Goal: Obtain resource: Download file/media

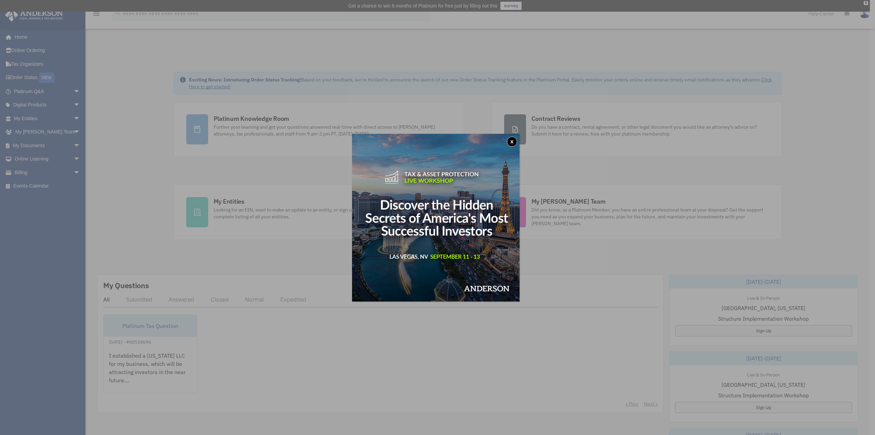
click at [512, 139] on button "x" at bounding box center [512, 141] width 10 height 10
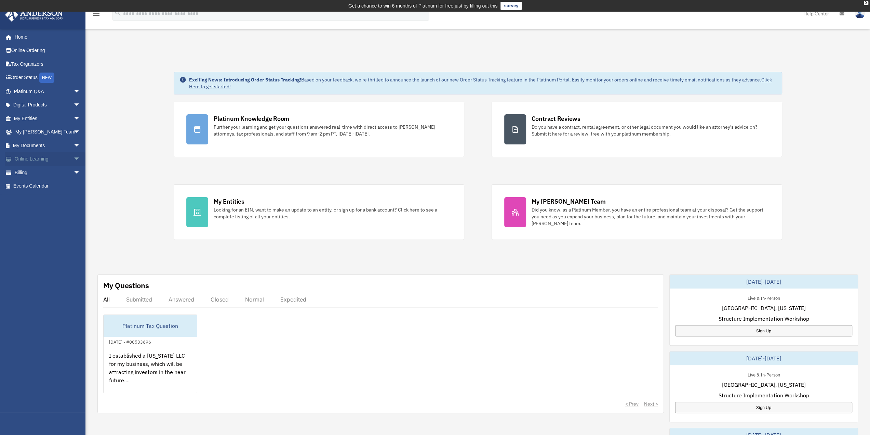
click at [42, 158] on link "Online Learning arrow_drop_down" at bounding box center [48, 159] width 86 height 14
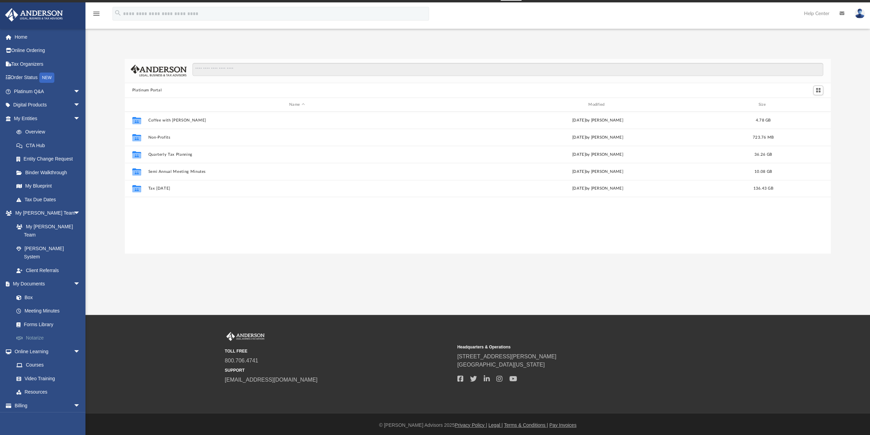
scroll to position [150, 701]
click at [42, 277] on link "My Documents arrow_drop_down" at bounding box center [48, 284] width 86 height 14
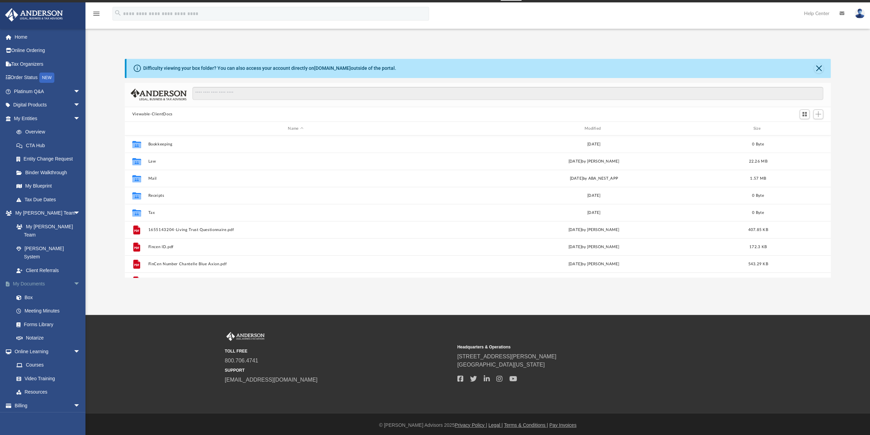
scroll to position [150, 701]
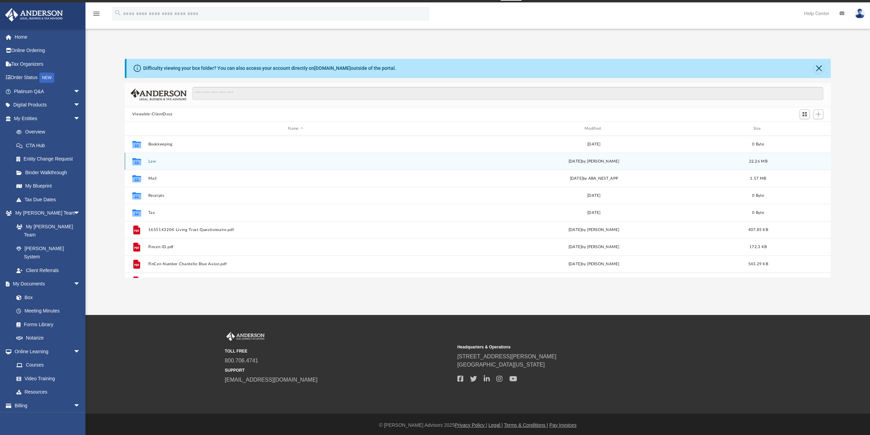
click at [199, 155] on div "Collaborated Folder Law [DATE] by [PERSON_NAME] 22.26 MB" at bounding box center [478, 160] width 706 height 17
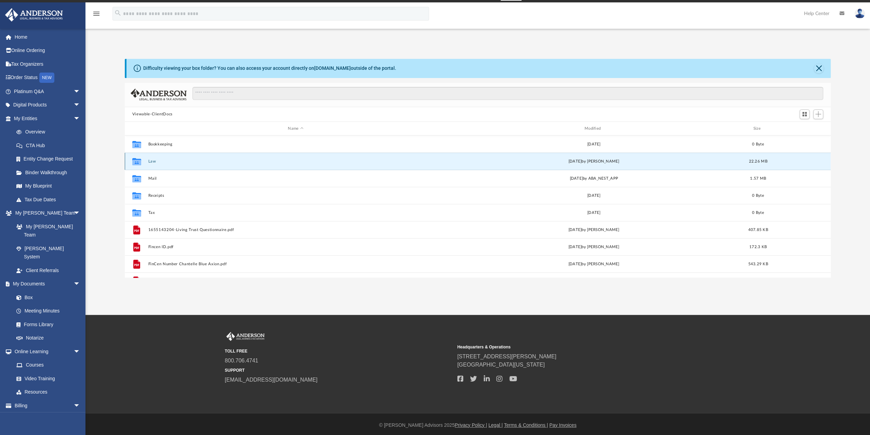
click at [199, 155] on div "Collaborated Folder Law [DATE] by [PERSON_NAME] 22.26 MB" at bounding box center [478, 160] width 706 height 17
click at [197, 159] on button "Law" at bounding box center [295, 161] width 295 height 4
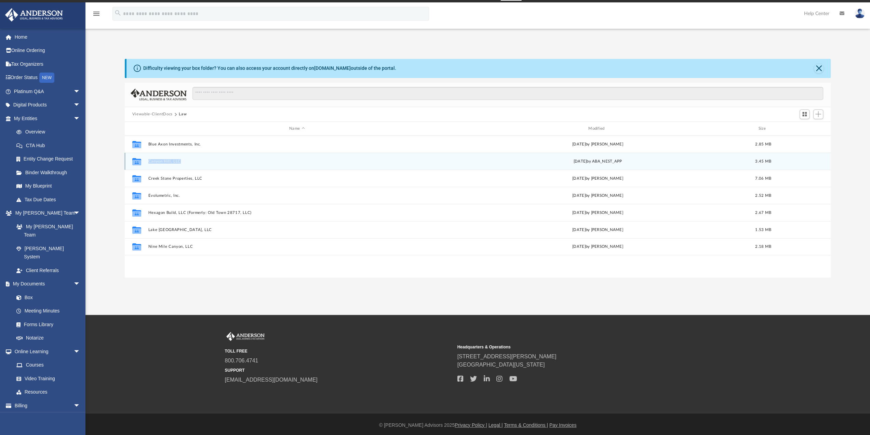
click at [197, 159] on button "Canyon Hill, LLC" at bounding box center [297, 161] width 298 height 4
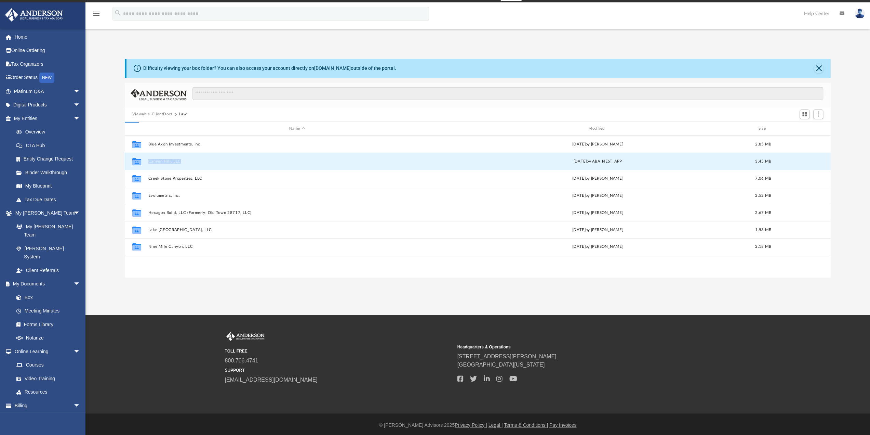
click at [197, 159] on button "Canyon Hill, LLC" at bounding box center [297, 161] width 298 height 4
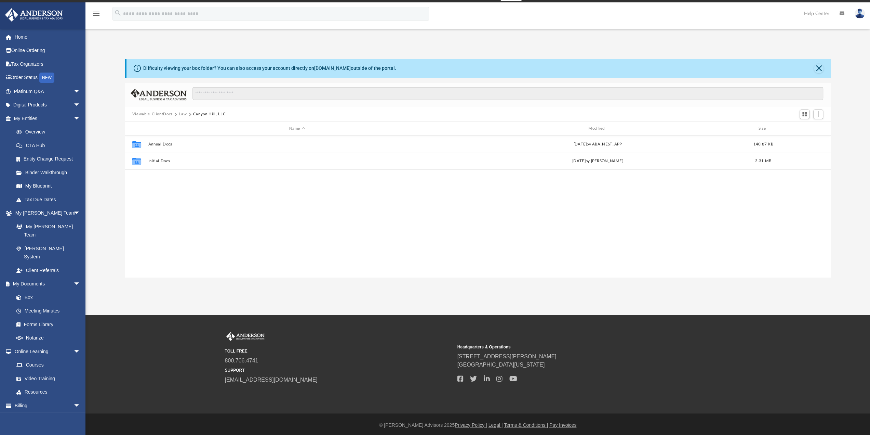
click at [267, 227] on div "Collaborated Folder Annual Docs Mon Dec 23 2024 by ABA_NEST_APP 140.87 KB Colla…" at bounding box center [478, 206] width 706 height 142
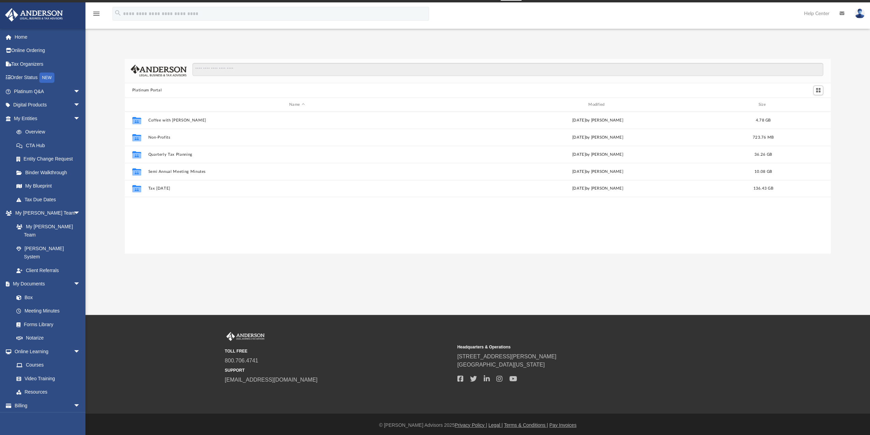
scroll to position [150, 701]
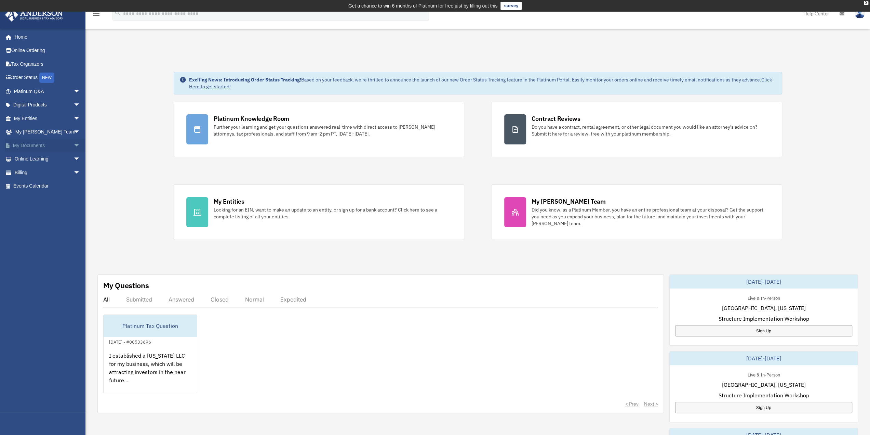
click at [41, 140] on link "My Documents arrow_drop_down" at bounding box center [48, 145] width 86 height 14
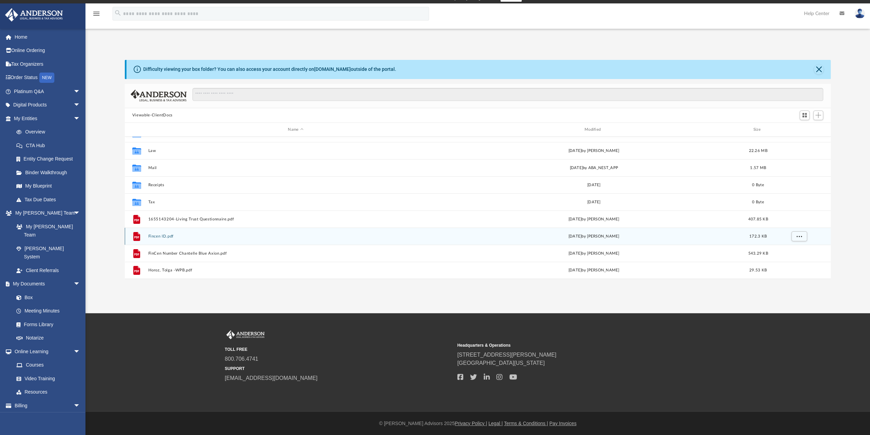
scroll to position [9, 0]
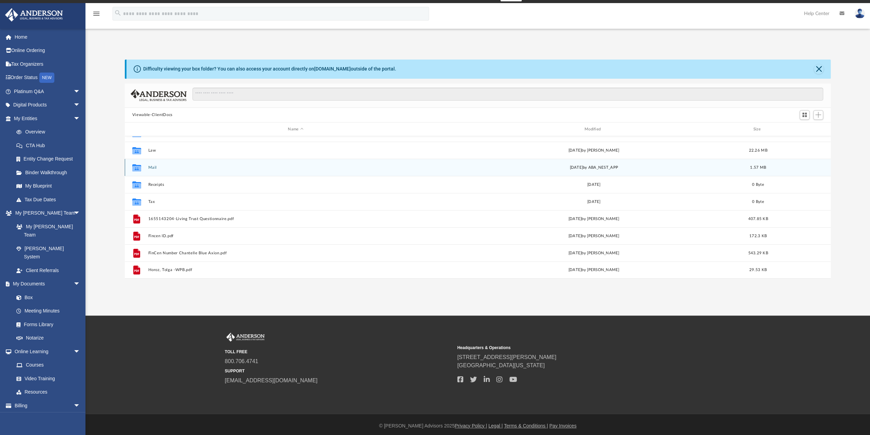
click at [202, 163] on div "Collaborated Folder Mail Mon Sep 23 2024 by ABA_NEST_APP 1.57 MB" at bounding box center [478, 167] width 706 height 17
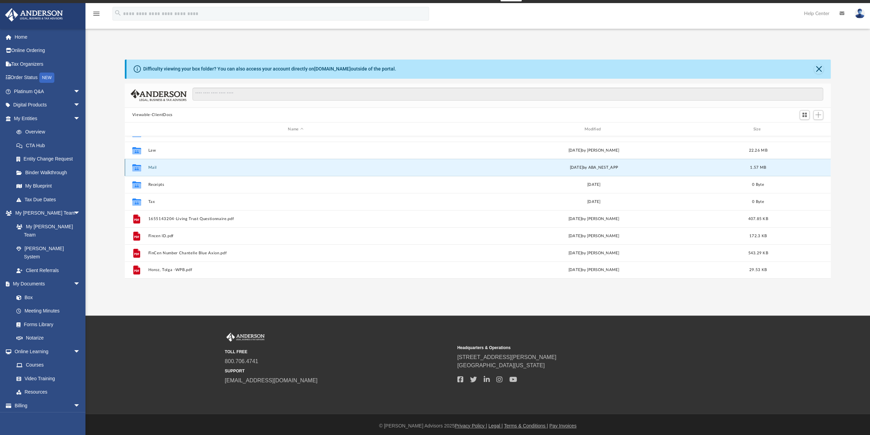
click at [202, 163] on div "Collaborated Folder Mail Mon Sep 23 2024 by ABA_NEST_APP 1.57 MB" at bounding box center [478, 167] width 706 height 17
click at [151, 166] on button "Mail" at bounding box center [295, 167] width 295 height 4
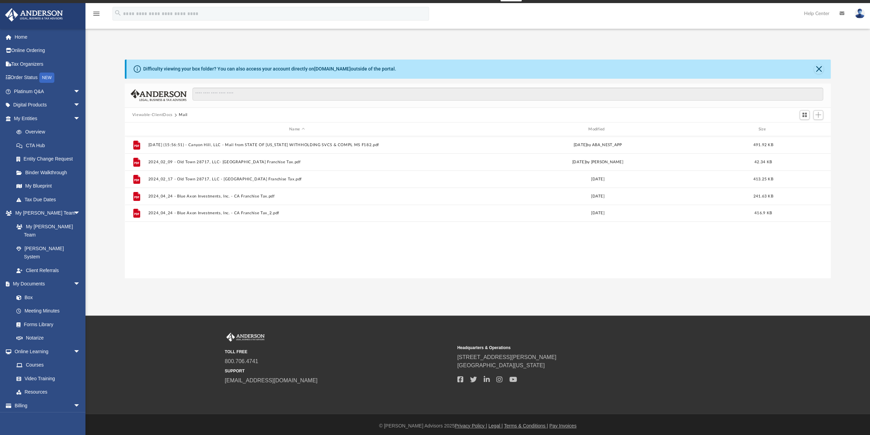
click at [203, 266] on div "File 2024.09.23 (15:56:51) - Canyon Hill, LLC - Mail from STATE OF CALIFORNIA W…" at bounding box center [478, 207] width 706 height 142
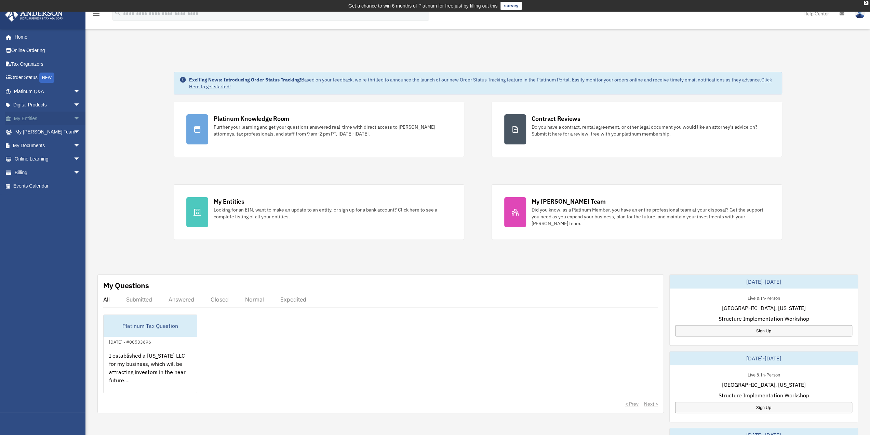
click at [74, 117] on span "arrow_drop_down" at bounding box center [81, 118] width 14 height 14
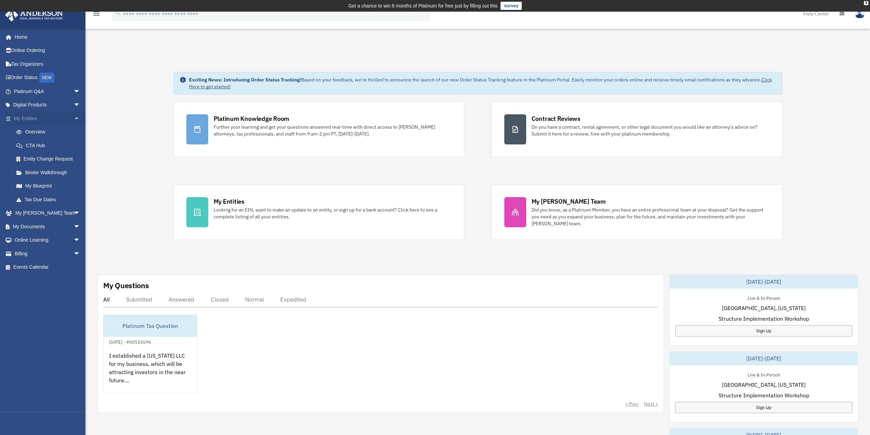
click at [27, 117] on link "My Entities arrow_drop_up" at bounding box center [48, 118] width 86 height 14
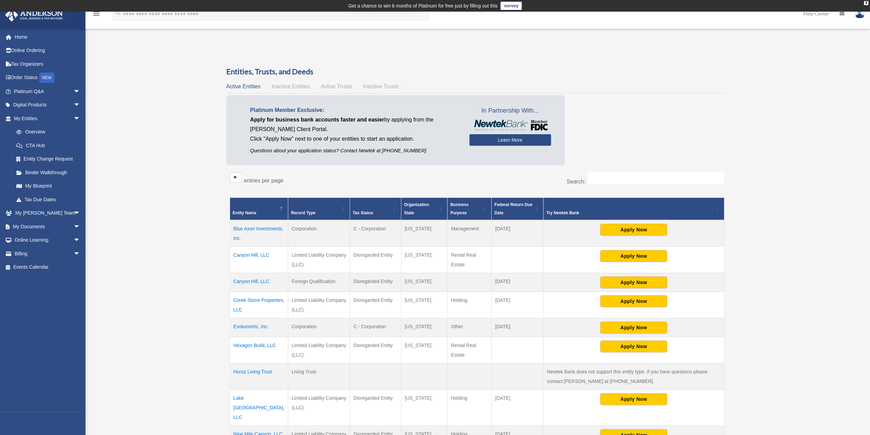
scroll to position [159, 0]
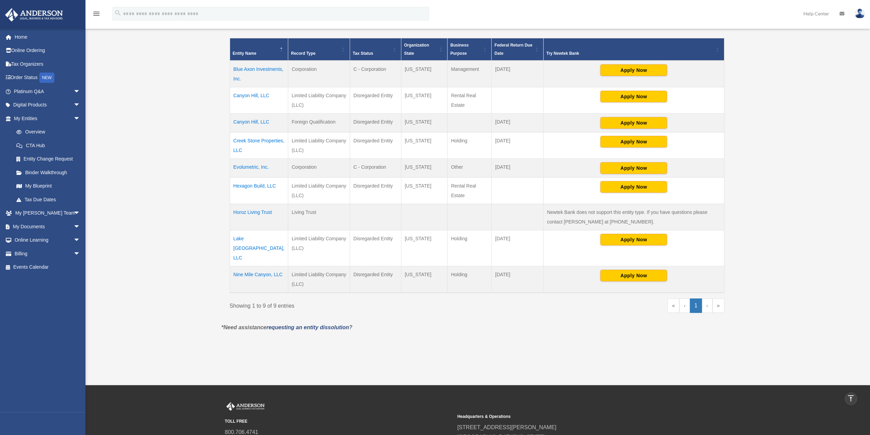
click at [263, 183] on td "Hexagon Build, LLC" at bounding box center [259, 190] width 58 height 26
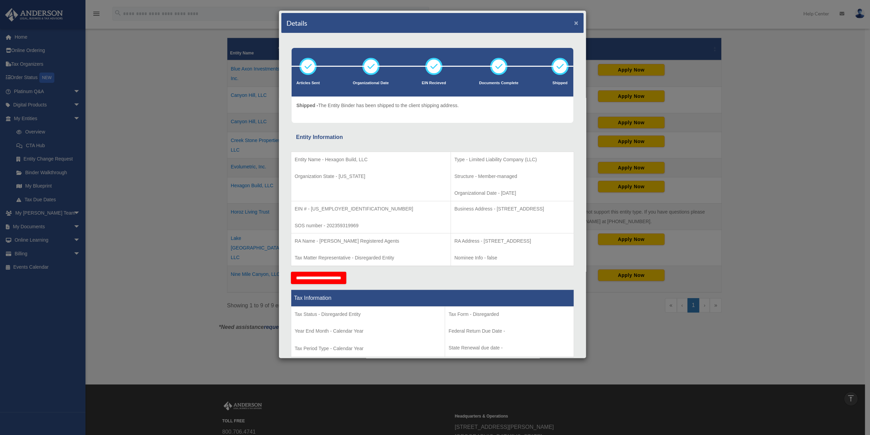
click at [574, 22] on button "×" at bounding box center [576, 22] width 4 height 7
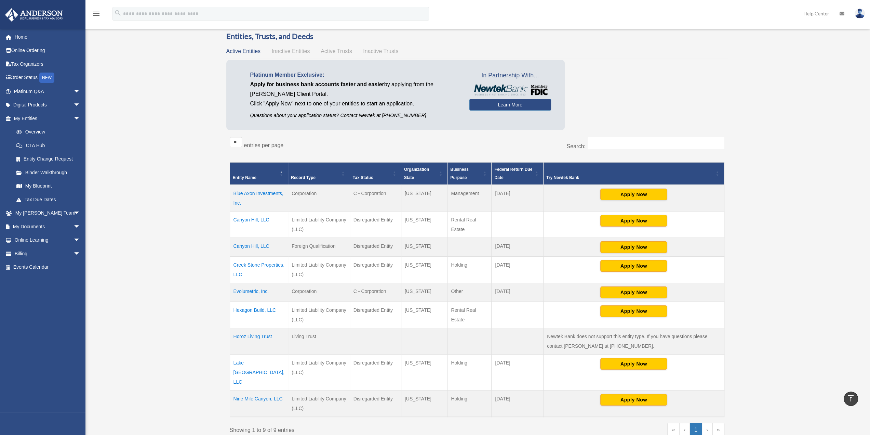
scroll to position [0, 0]
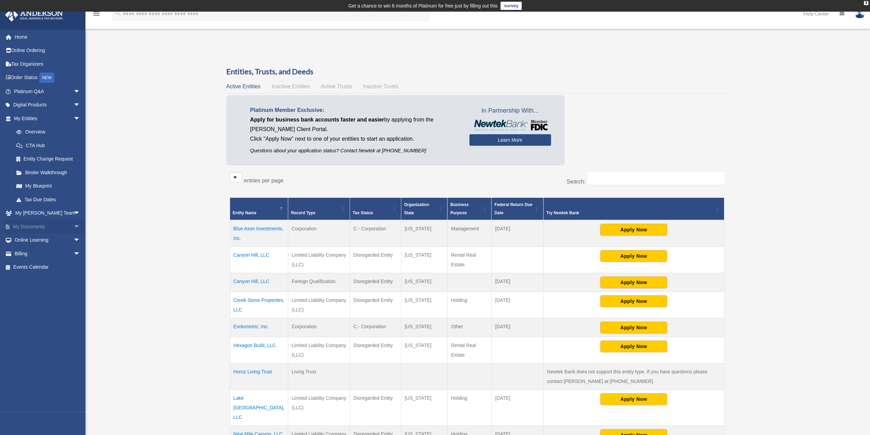
click at [44, 226] on link "My Documents arrow_drop_down" at bounding box center [48, 226] width 86 height 14
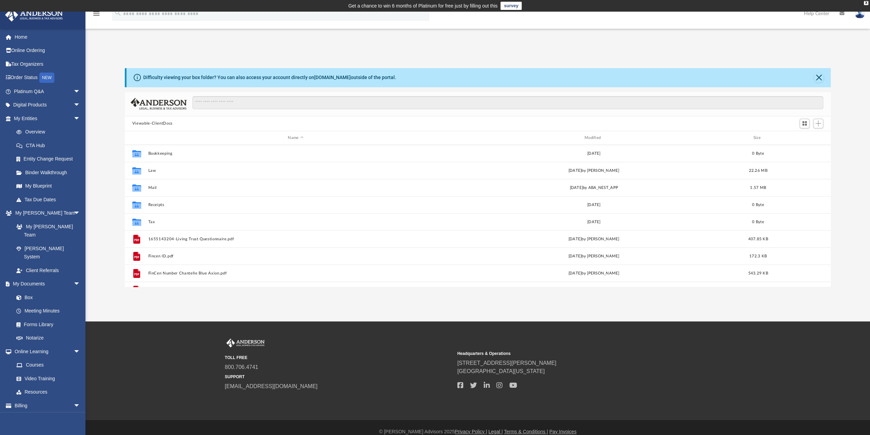
scroll to position [150, 701]
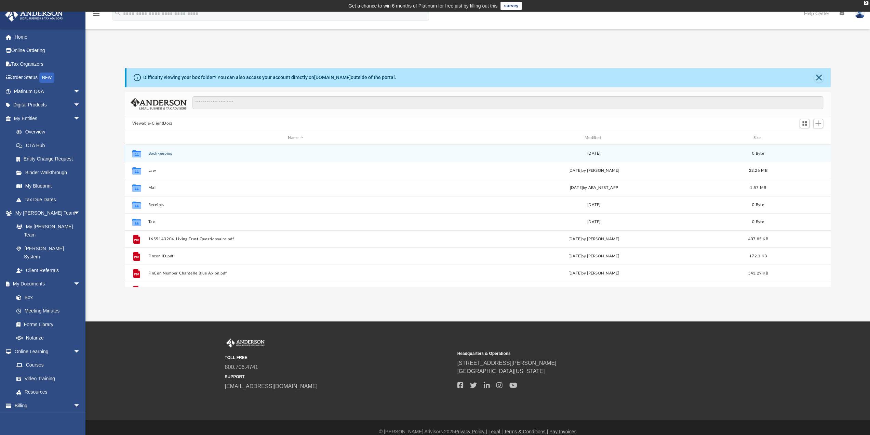
click at [226, 149] on div "Collaborated Folder Bookkeeping [DATE] 0 Byte" at bounding box center [478, 153] width 706 height 17
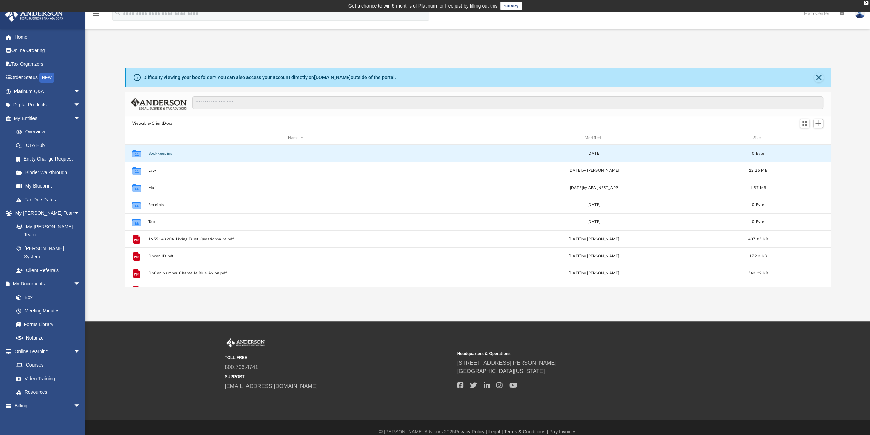
click at [226, 149] on div "Collaborated Folder Bookkeeping [DATE] 0 Byte" at bounding box center [478, 153] width 706 height 17
click at [164, 153] on button "Bookkeeping" at bounding box center [295, 153] width 295 height 4
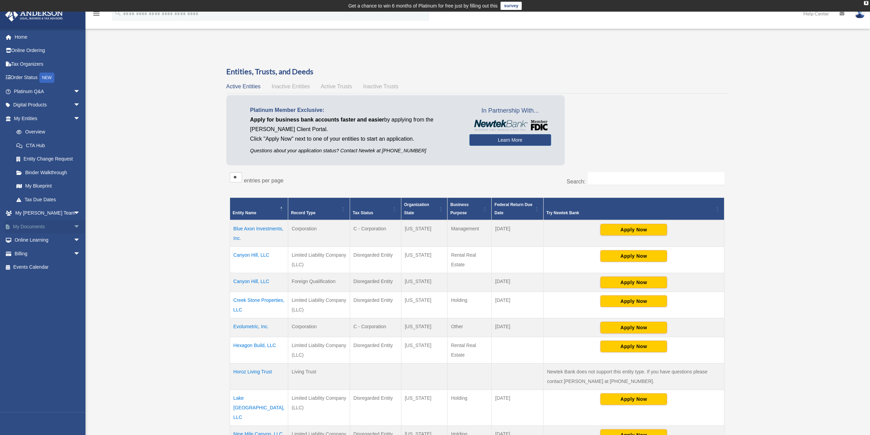
click at [34, 226] on link "My Documents arrow_drop_down" at bounding box center [48, 226] width 86 height 14
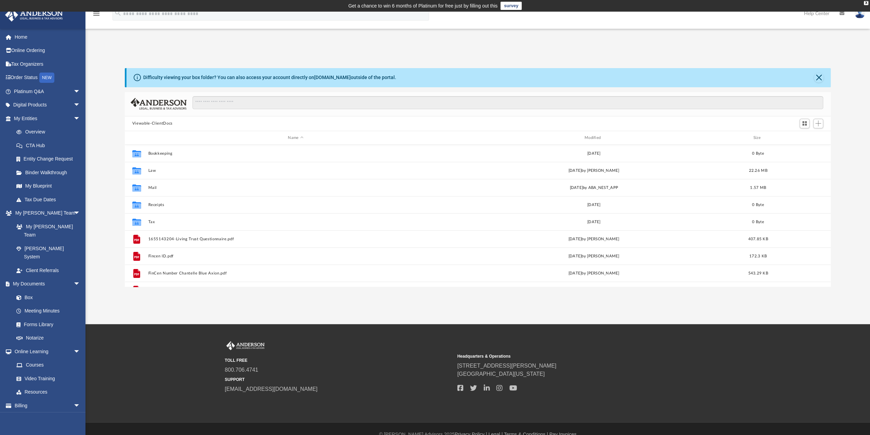
scroll to position [150, 701]
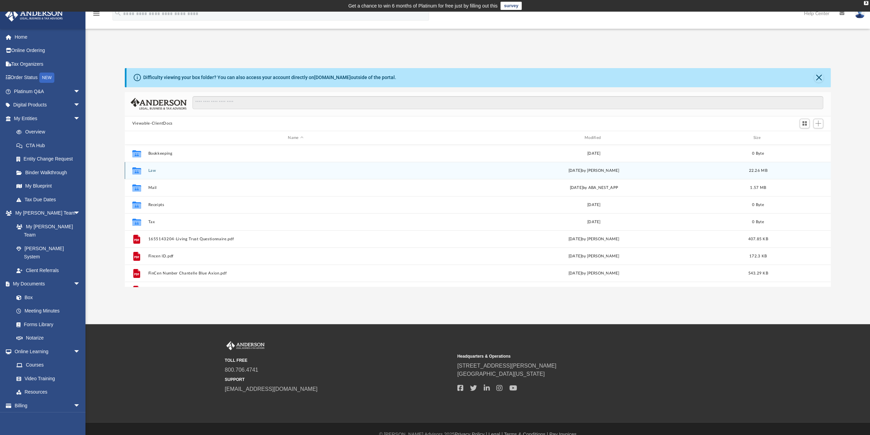
click at [152, 169] on button "Law" at bounding box center [295, 170] width 295 height 4
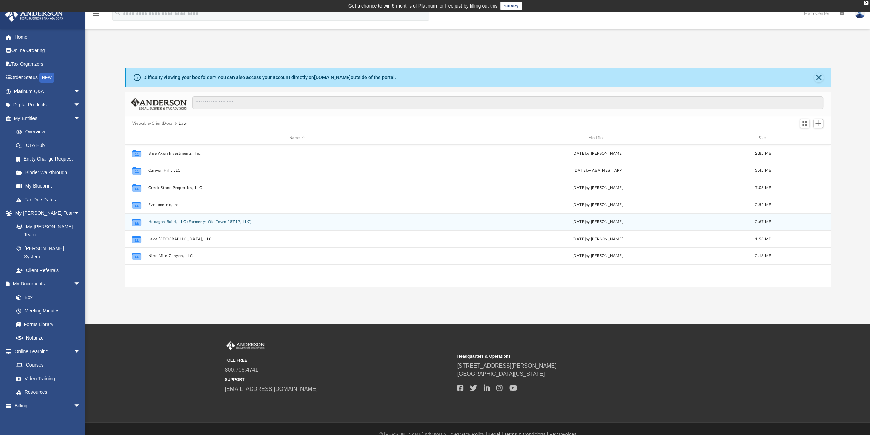
click at [197, 220] on button "Hexagon Build, LLC (Formerly: Old Town 28717, LLC)" at bounding box center [297, 221] width 298 height 4
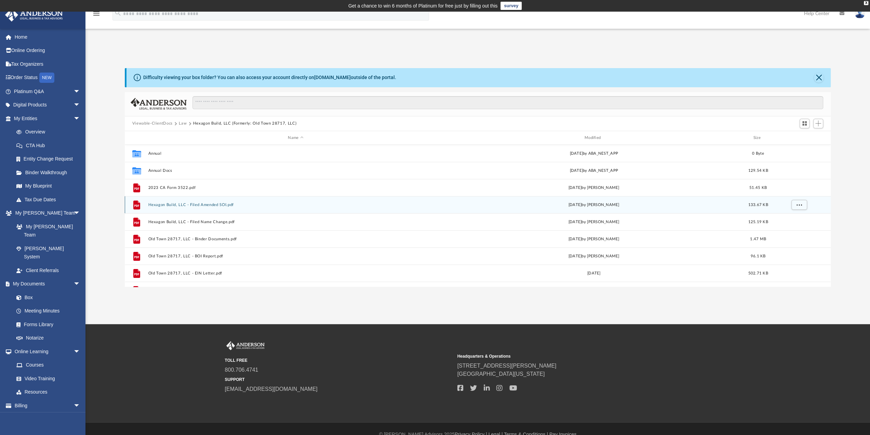
click at [219, 205] on button "Hexagon Build, LLC - Filed Amended SOI.pdf" at bounding box center [295, 204] width 295 height 4
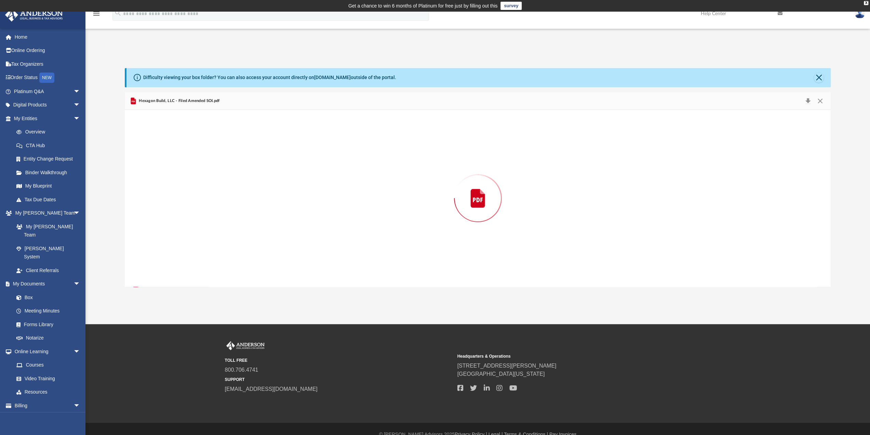
click at [219, 205] on div "Preview" at bounding box center [478, 198] width 706 height 176
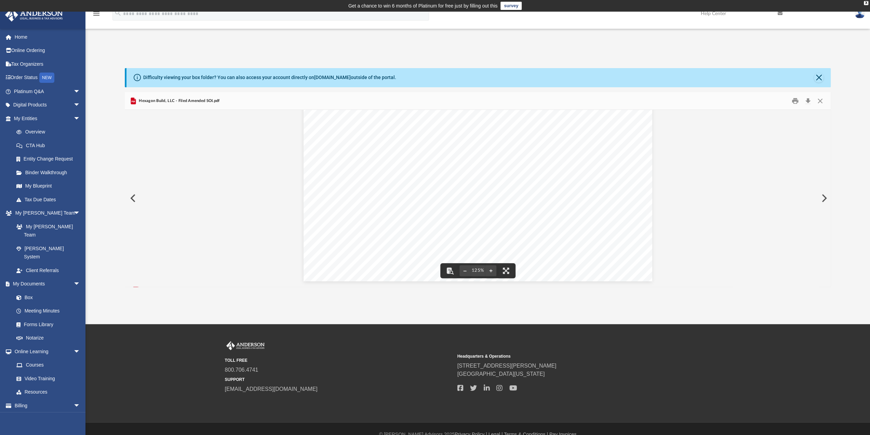
scroll to position [0, 0]
drag, startPoint x: 232, startPoint y: 184, endPoint x: 227, endPoint y: 183, distance: 5.6
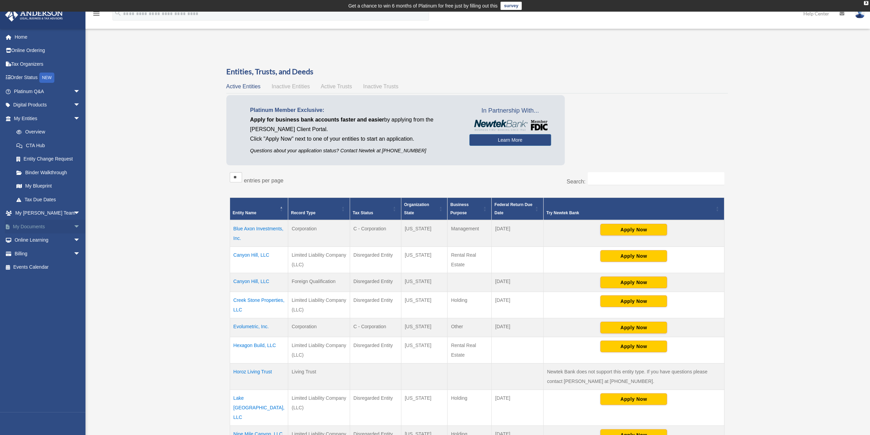
click at [38, 226] on link "My Documents arrow_drop_down" at bounding box center [48, 226] width 86 height 14
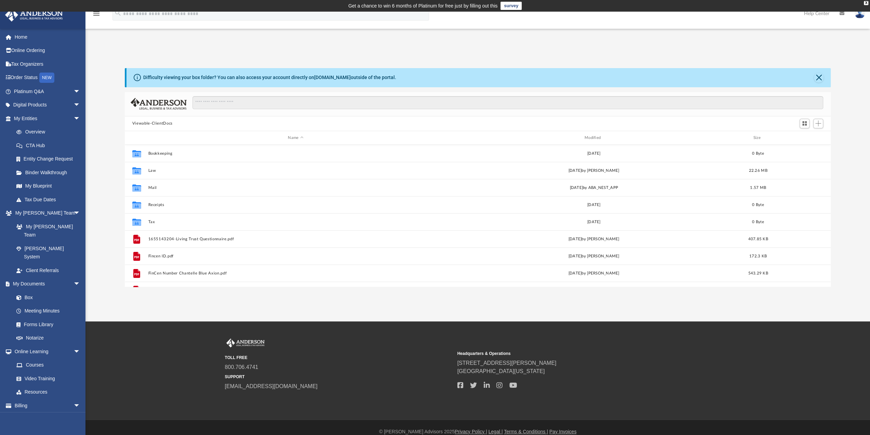
scroll to position [150, 701]
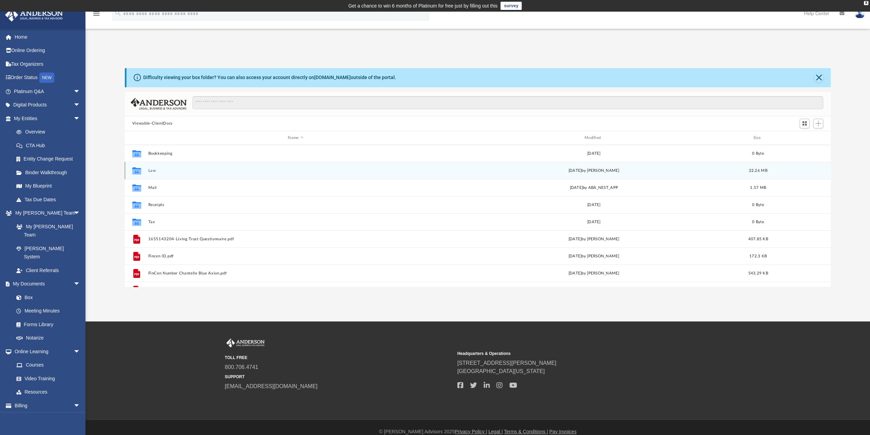
click at [154, 169] on button "Law" at bounding box center [295, 170] width 295 height 4
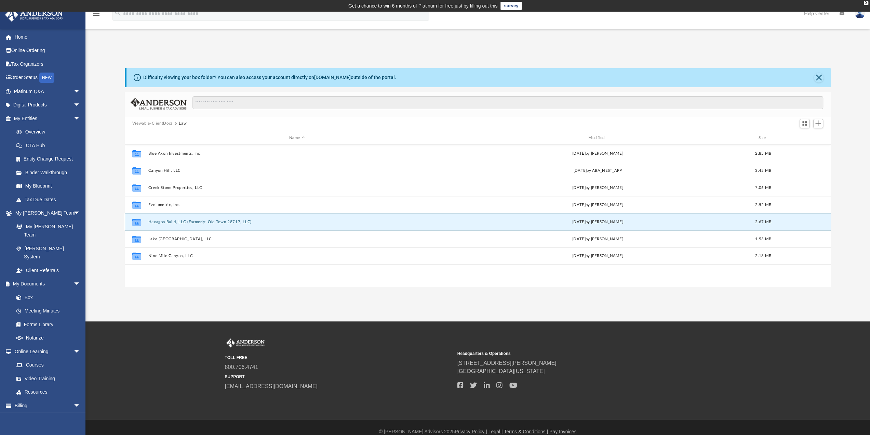
click at [194, 220] on button "Hexagon Build, LLC (Formerly: Old Town 28717, LLC)" at bounding box center [297, 221] width 298 height 4
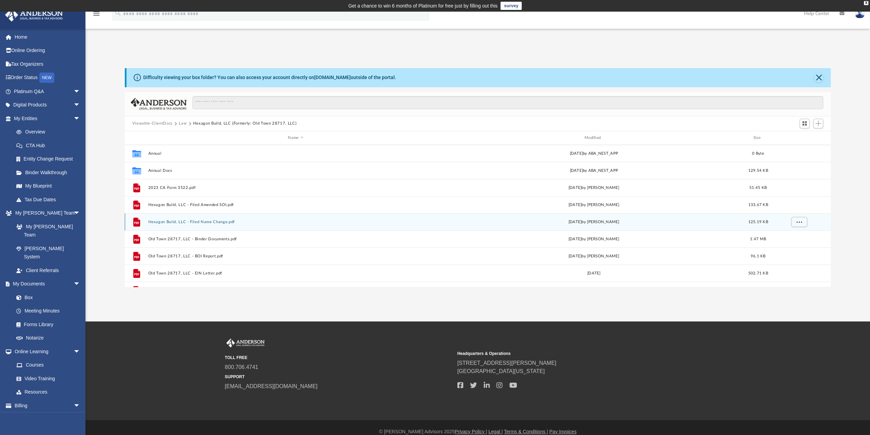
click at [200, 223] on button "Hexagon Build, LLC - Filed Name Change.pdf" at bounding box center [295, 221] width 295 height 4
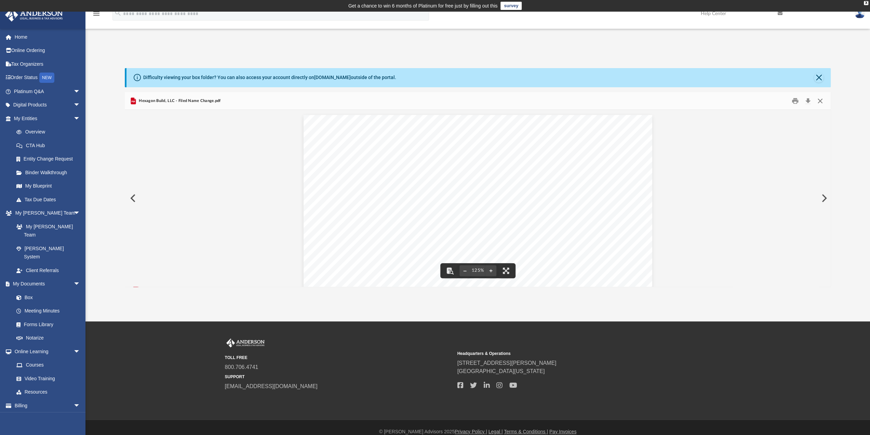
click at [823, 100] on button "Close" at bounding box center [820, 100] width 12 height 11
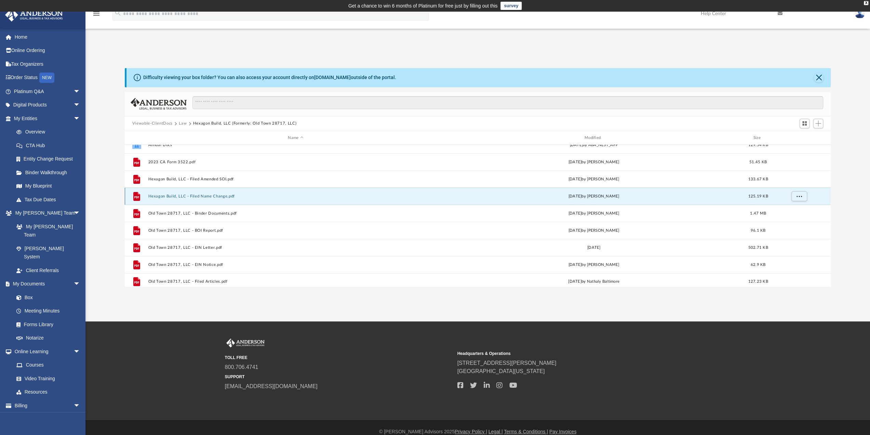
scroll to position [29, 0]
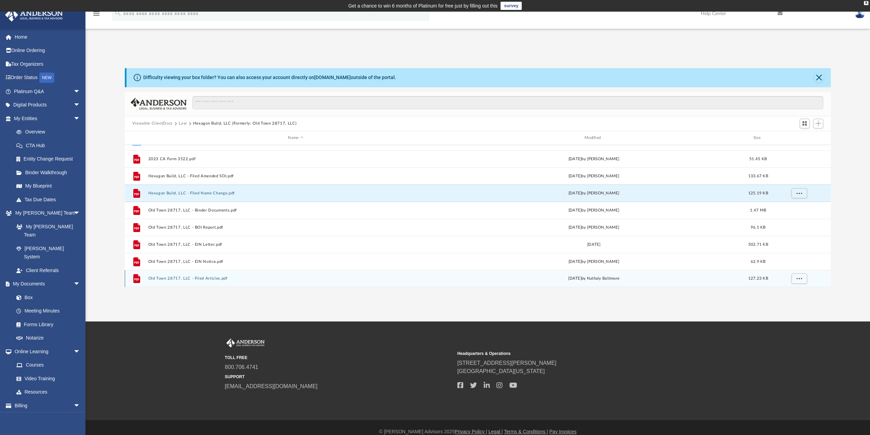
click at [208, 278] on button "Old Town 28717, LLC - Filed Articles.pdf" at bounding box center [295, 278] width 295 height 4
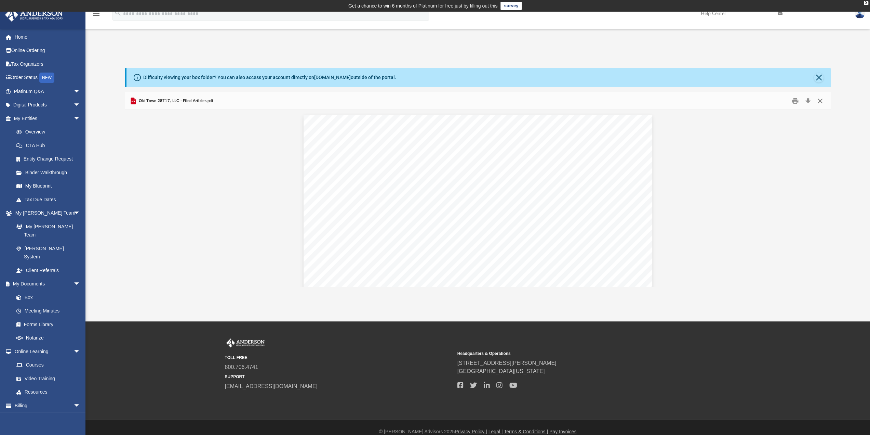
click at [820, 100] on button "Close" at bounding box center [820, 100] width 12 height 11
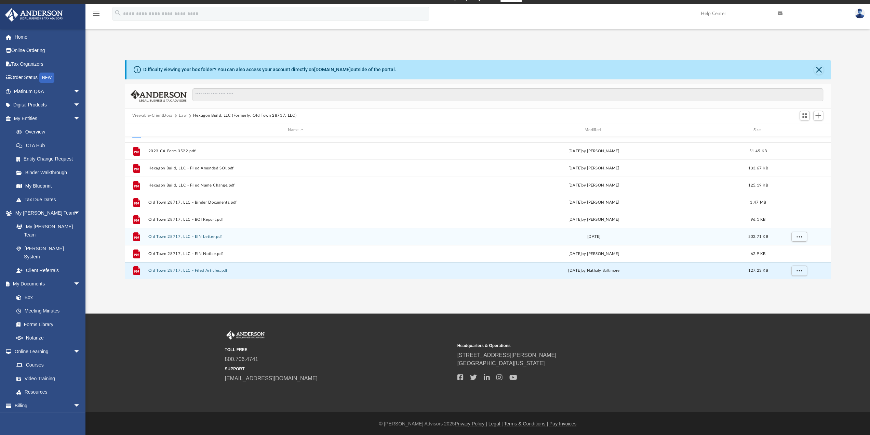
scroll to position [9, 0]
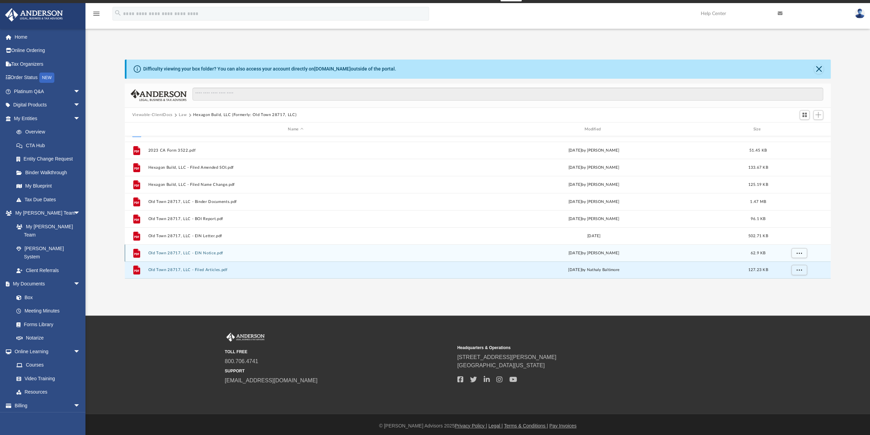
click at [209, 252] on button "Old Town 28717, LLC - EIN Notice.pdf" at bounding box center [295, 253] width 295 height 4
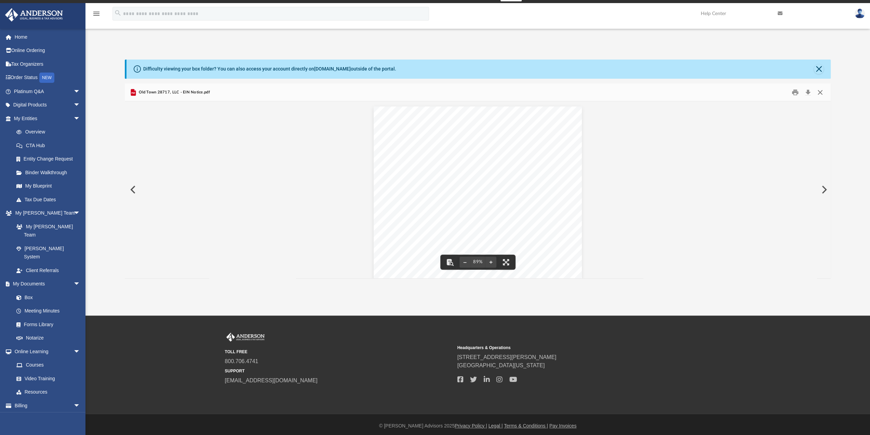
click at [820, 90] on button "Close" at bounding box center [820, 92] width 12 height 11
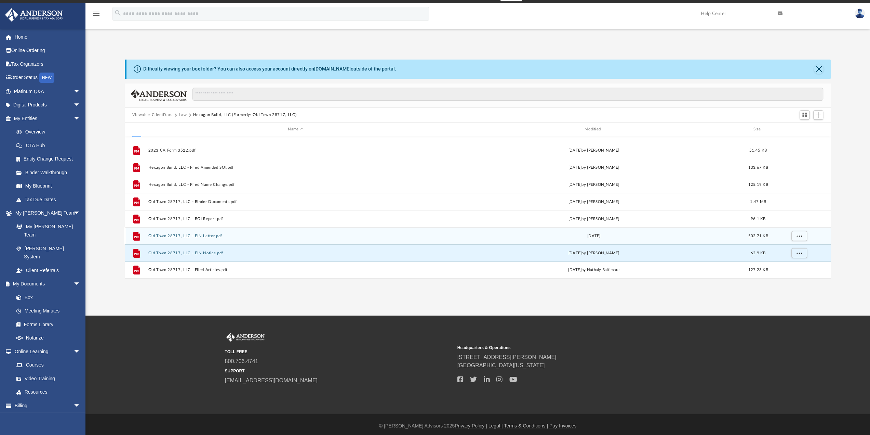
click at [205, 234] on button "Old Town 28717, LLC - EIN Letter.pdf" at bounding box center [295, 236] width 295 height 4
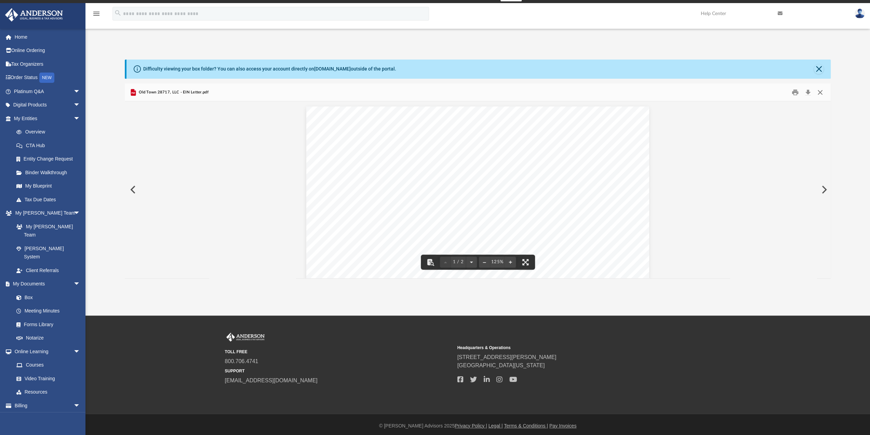
click at [818, 92] on button "Close" at bounding box center [820, 92] width 12 height 11
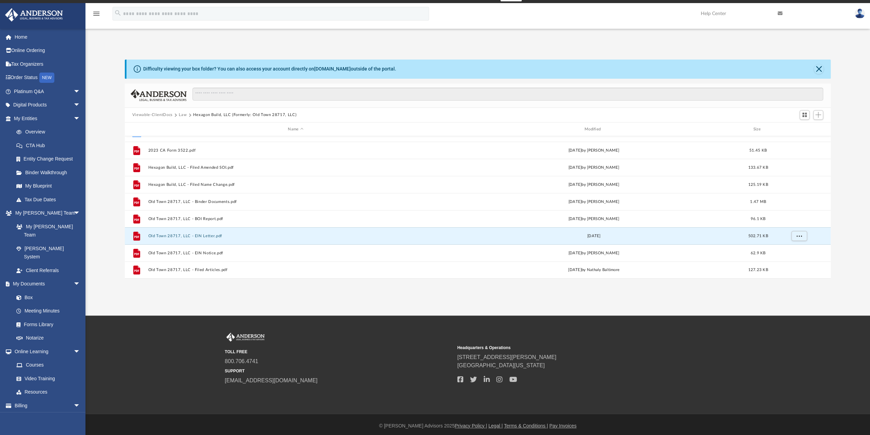
click at [185, 113] on button "Law" at bounding box center [183, 115] width 8 height 6
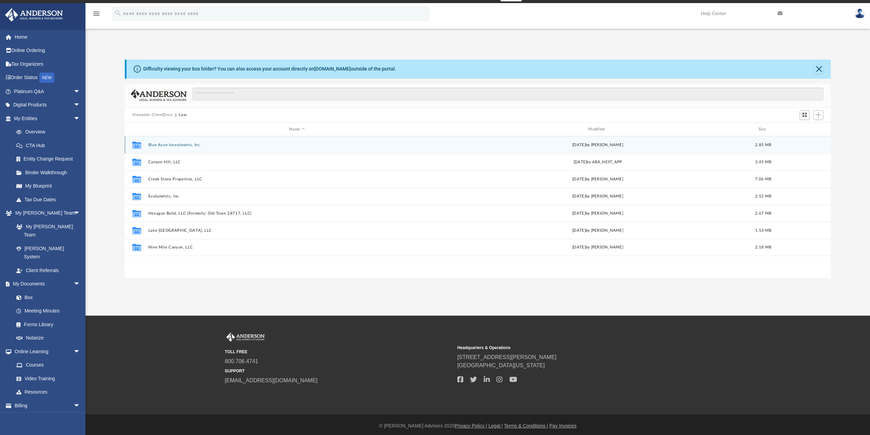
scroll to position [0, 0]
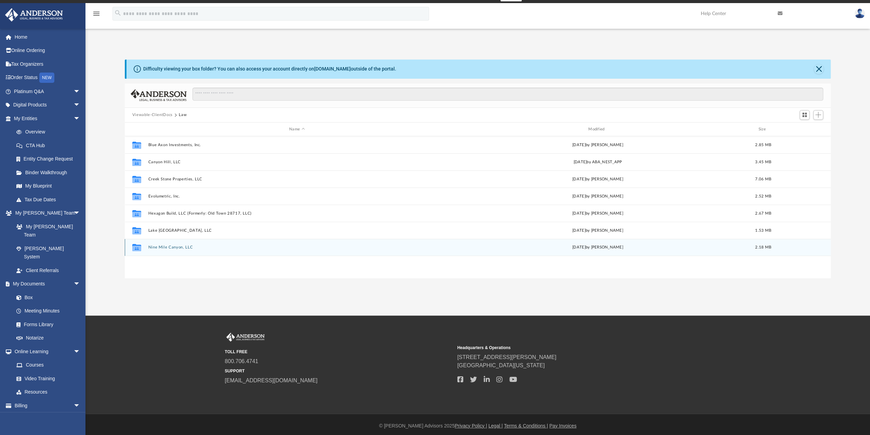
click at [172, 245] on button "Nine Mile Canyon, LLC" at bounding box center [297, 247] width 298 height 4
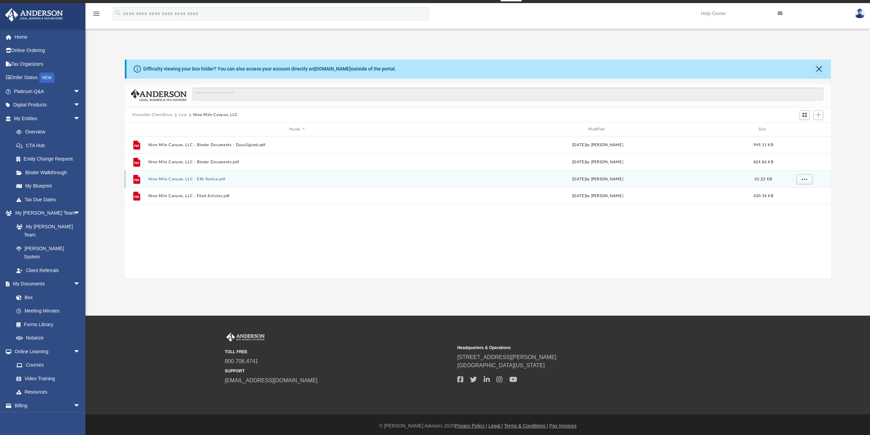
click at [211, 177] on button "Nine Mile Canyon, LLC - EIN Notice.pdf" at bounding box center [297, 179] width 298 height 4
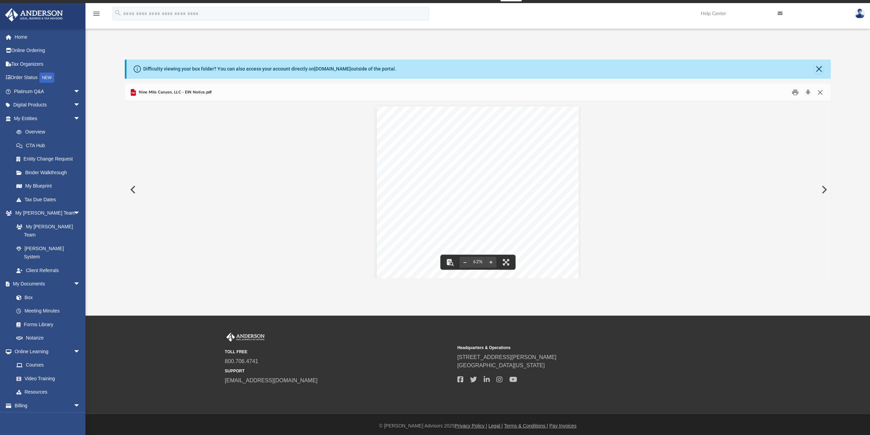
click at [821, 91] on button "Close" at bounding box center [820, 92] width 12 height 11
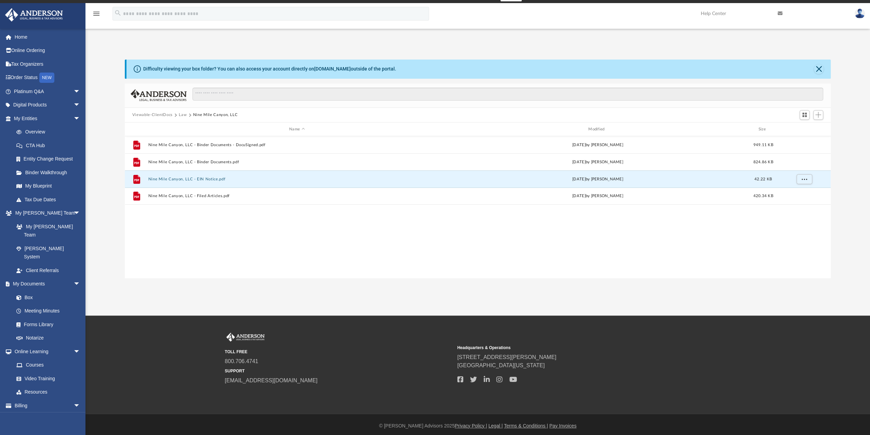
click at [183, 112] on button "Law" at bounding box center [183, 115] width 8 height 6
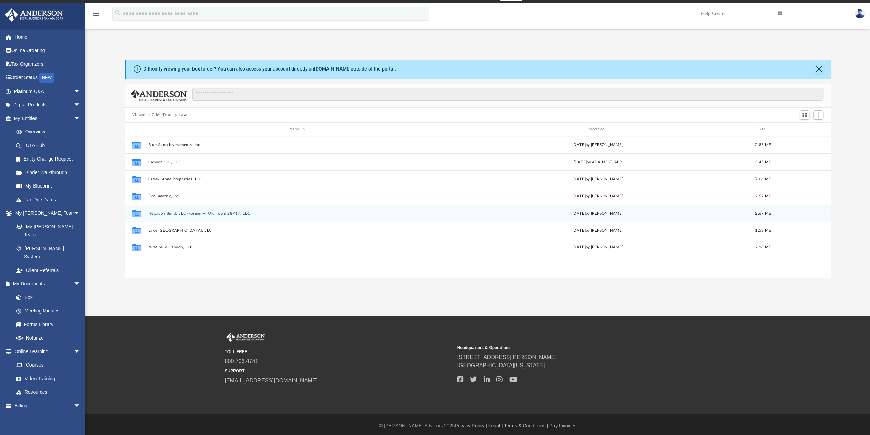
click at [177, 212] on button "Hexagon Build, LLC (Formerly: Old Town 28717, LLC)" at bounding box center [297, 213] width 298 height 4
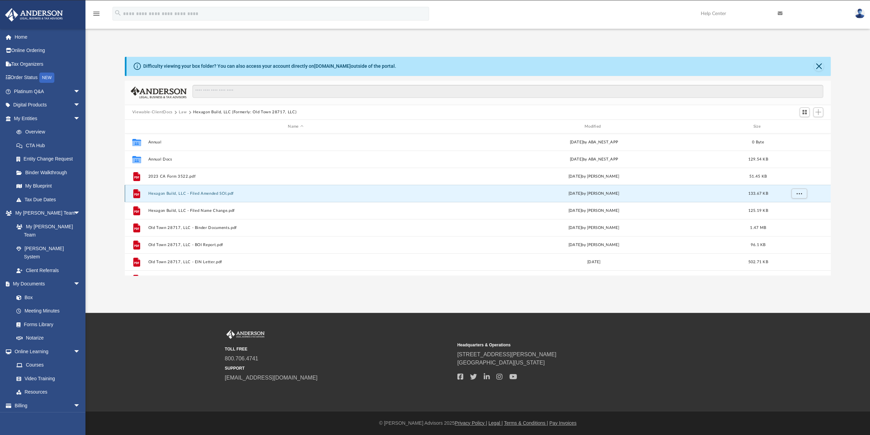
click at [223, 191] on button "Hexagon Build, LLC - Filed Amended SOI.pdf" at bounding box center [295, 193] width 295 height 4
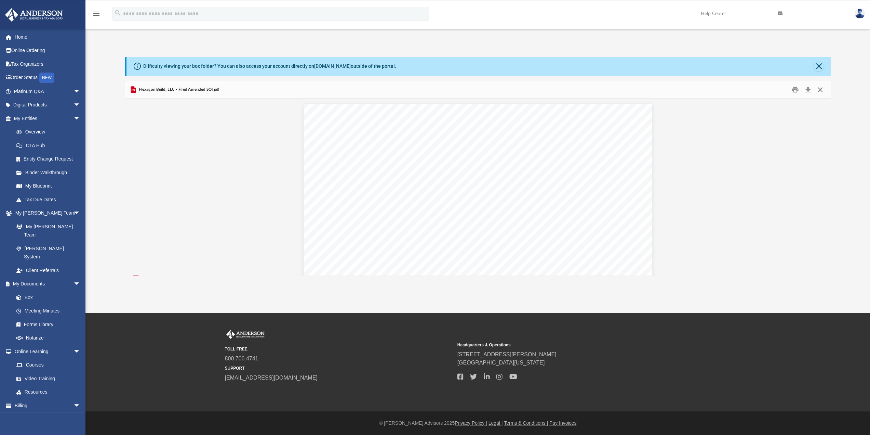
click at [819, 88] on button "Close" at bounding box center [820, 89] width 12 height 11
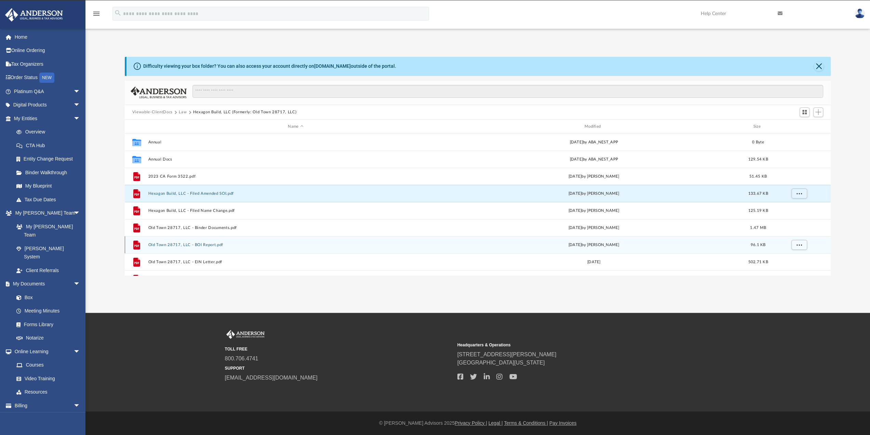
click at [206, 244] on button "Old Town 28717, LLC - BOI Report.pdf" at bounding box center [295, 244] width 295 height 4
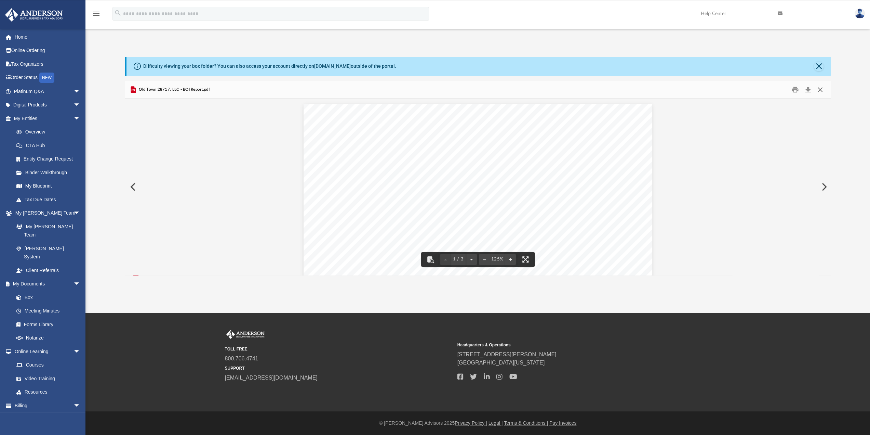
click at [823, 85] on button "Close" at bounding box center [820, 89] width 12 height 11
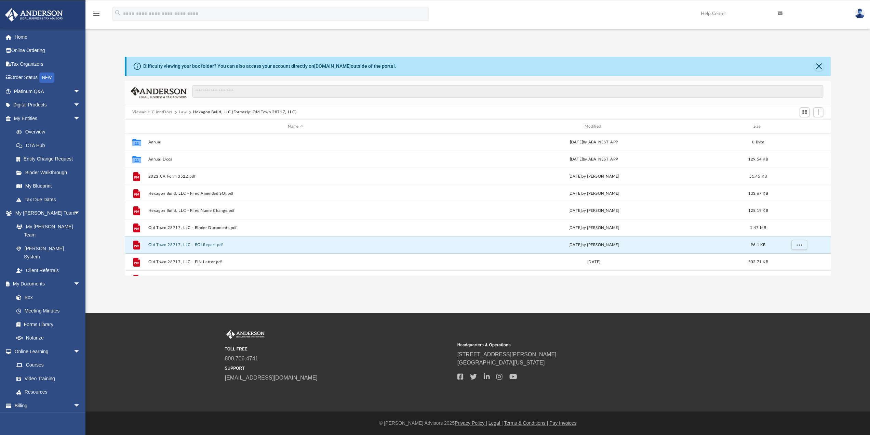
click at [859, 12] on img at bounding box center [860, 14] width 10 height 10
click at [736, 57] on link "Logout" at bounding box center [757, 60] width 68 height 14
